Goal: Task Accomplishment & Management: Manage account settings

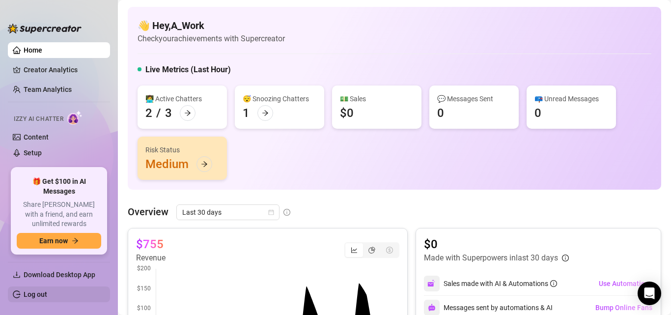
click at [34, 294] on link "Log out" at bounding box center [36, 294] width 24 height 8
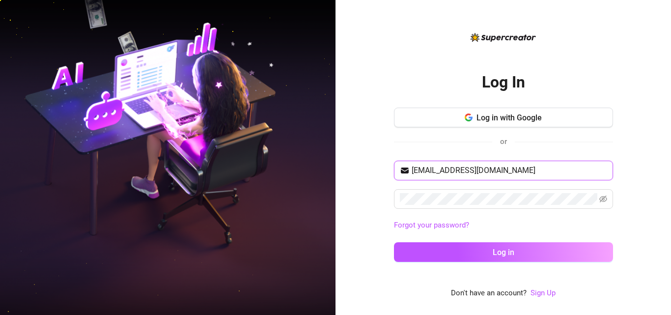
click at [533, 173] on input "[EMAIL_ADDRESS][DOMAIN_NAME]" at bounding box center [510, 171] width 196 height 12
drag, startPoint x: 533, startPoint y: 171, endPoint x: 390, endPoint y: 176, distance: 142.6
click at [390, 176] on div "Log In Log in with Google or [EMAIL_ADDRESS][DOMAIN_NAME] Forgot your password?…" at bounding box center [504, 157] width 336 height 315
paste input "owner.agency07"
type input "[EMAIL_ADDRESS][DOMAIN_NAME]"
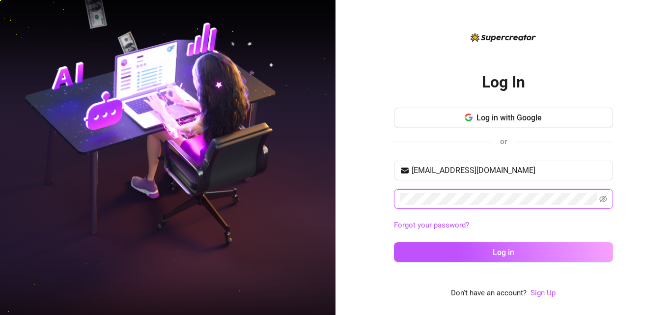
click at [321, 197] on div "Log In Log in with Google or [EMAIL_ADDRESS][DOMAIN_NAME] Forgot your password?…" at bounding box center [335, 157] width 671 height 315
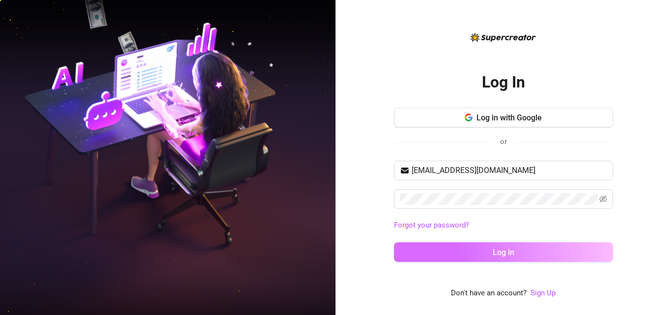
click at [421, 248] on button "Log in" at bounding box center [503, 252] width 219 height 20
